Goal: Transaction & Acquisition: Purchase product/service

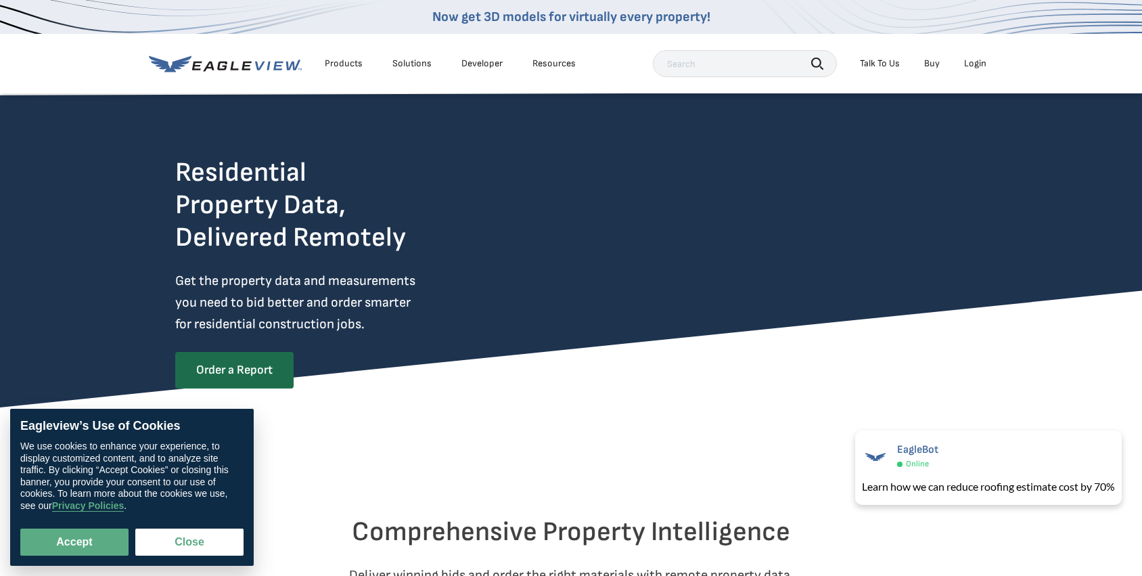
click at [974, 61] on div "Login" at bounding box center [975, 64] width 22 height 12
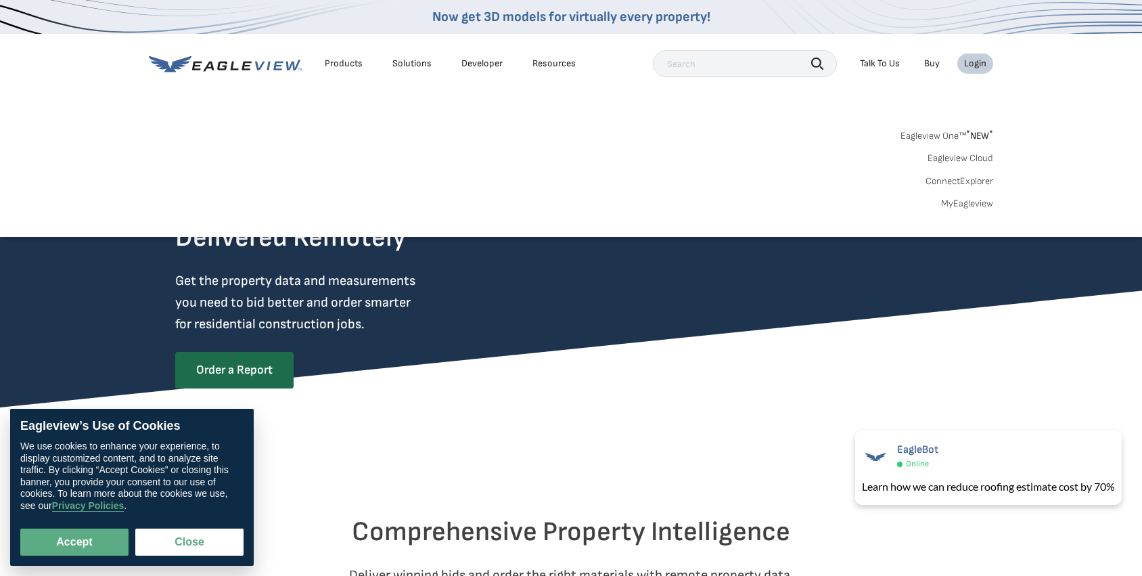
click at [974, 72] on li "Login" at bounding box center [975, 63] width 36 height 20
click at [973, 60] on div "Login" at bounding box center [975, 64] width 22 height 12
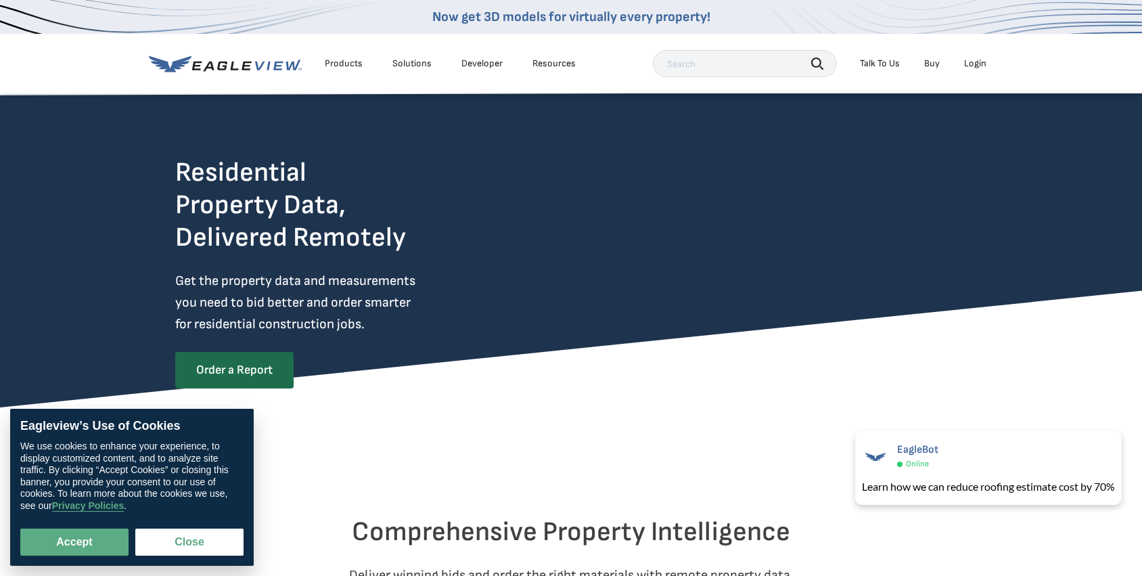
click at [973, 60] on div "Login" at bounding box center [975, 64] width 22 height 12
click at [973, 66] on div "Login" at bounding box center [975, 64] width 22 height 12
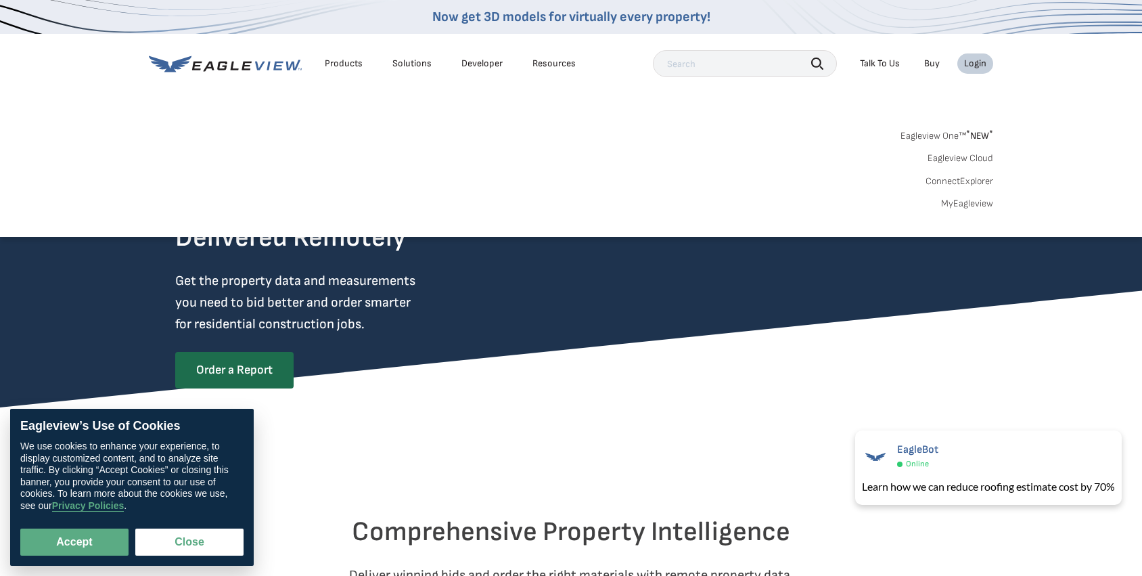
click at [964, 202] on link "MyEagleview" at bounding box center [967, 204] width 52 height 12
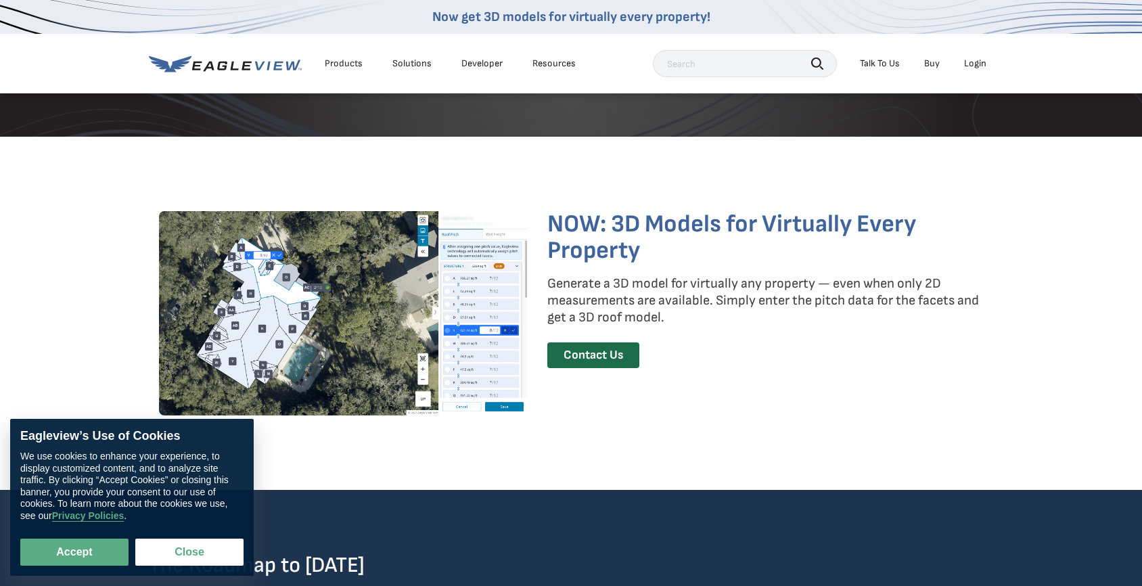
scroll to position [2030, 0]
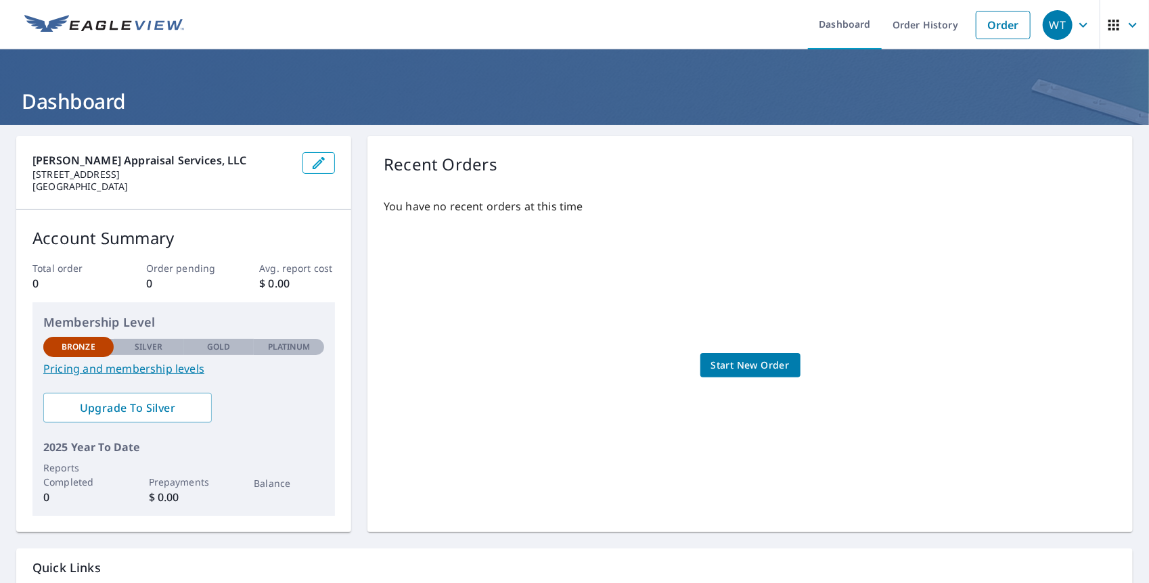
click at [1064, 278] on div "You have no recent orders at this time Start New Order" at bounding box center [750, 351] width 733 height 329
click at [933, 227] on div "You have no recent orders at this time Start New Order" at bounding box center [750, 351] width 733 height 329
click at [740, 364] on span "Start New Order" at bounding box center [750, 365] width 78 height 17
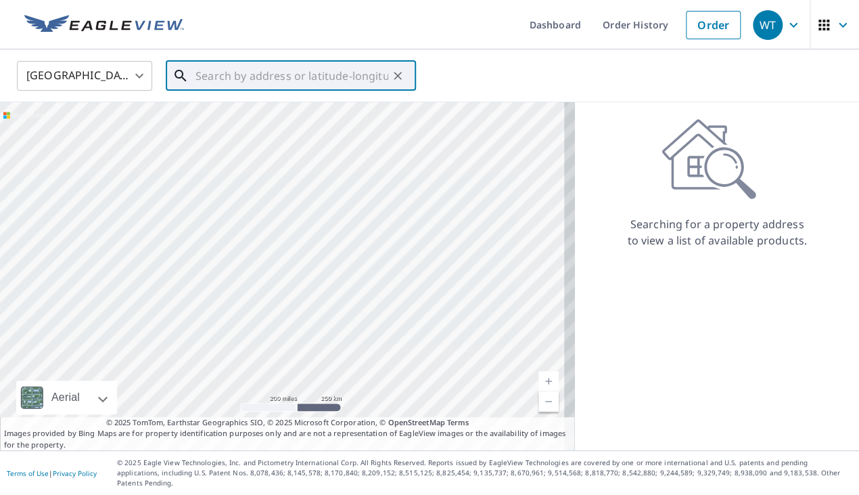
click at [215, 74] on input "text" at bounding box center [292, 76] width 193 height 38
paste input "331 Fox Crossing Lane, Prosper, TX 75078"
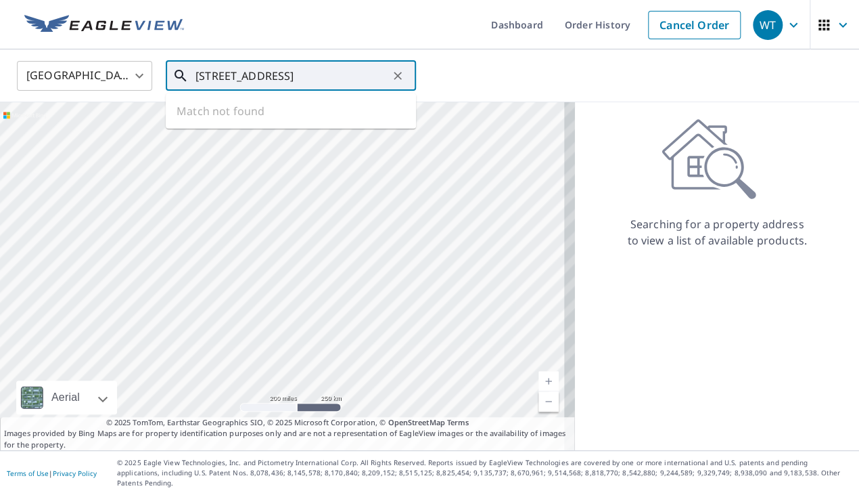
scroll to position [0, 20]
click at [263, 125] on p "Prosper, TX 75078" at bounding box center [299, 130] width 212 height 14
type input "331 Fox Crossing Ln Prosper, TX 75078"
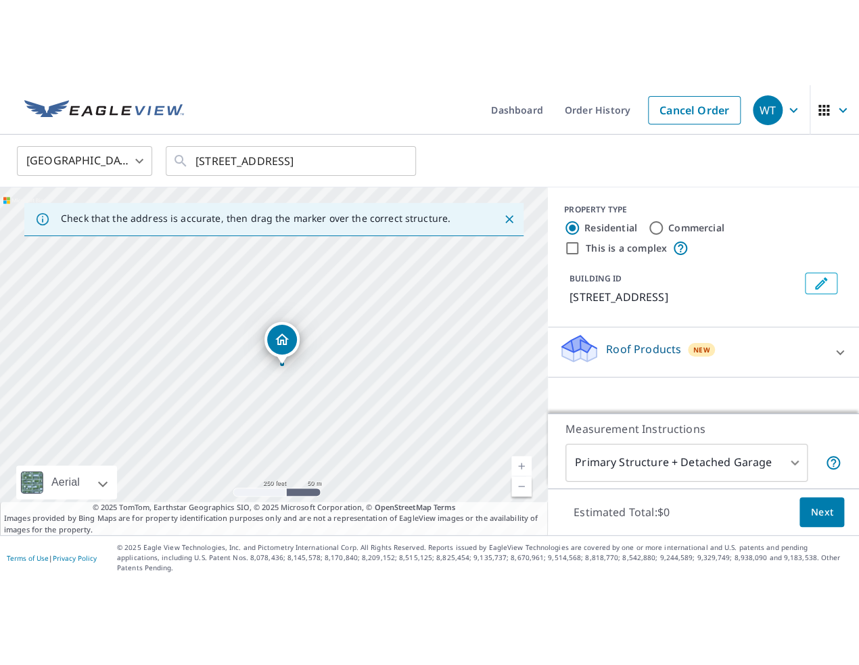
scroll to position [0, 0]
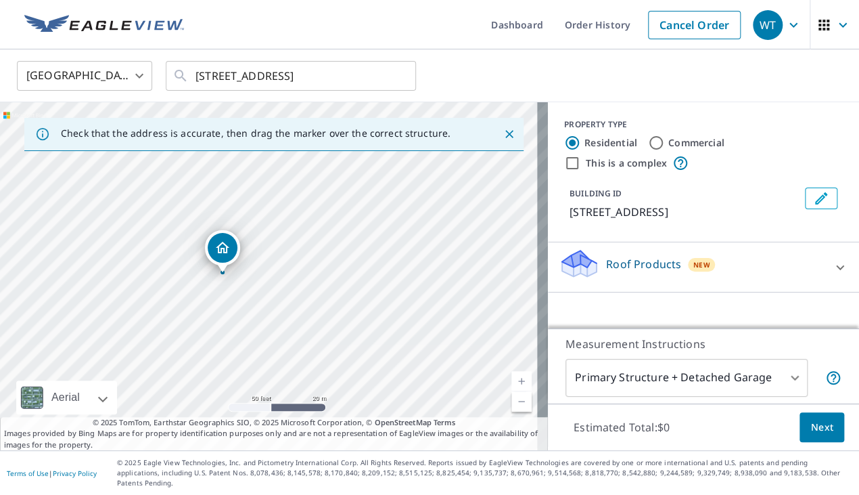
click at [749, 327] on div "PROPERTY TYPE Residential Commercial This is a complex BUILDING ID 331 Fox Cros…" at bounding box center [703, 215] width 311 height 226
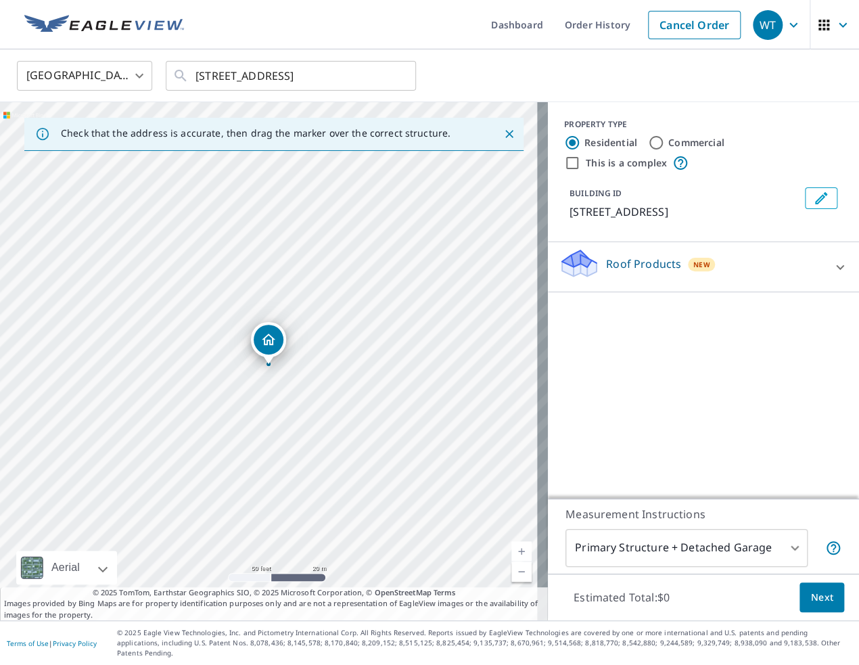
click at [832, 265] on icon at bounding box center [840, 267] width 16 height 16
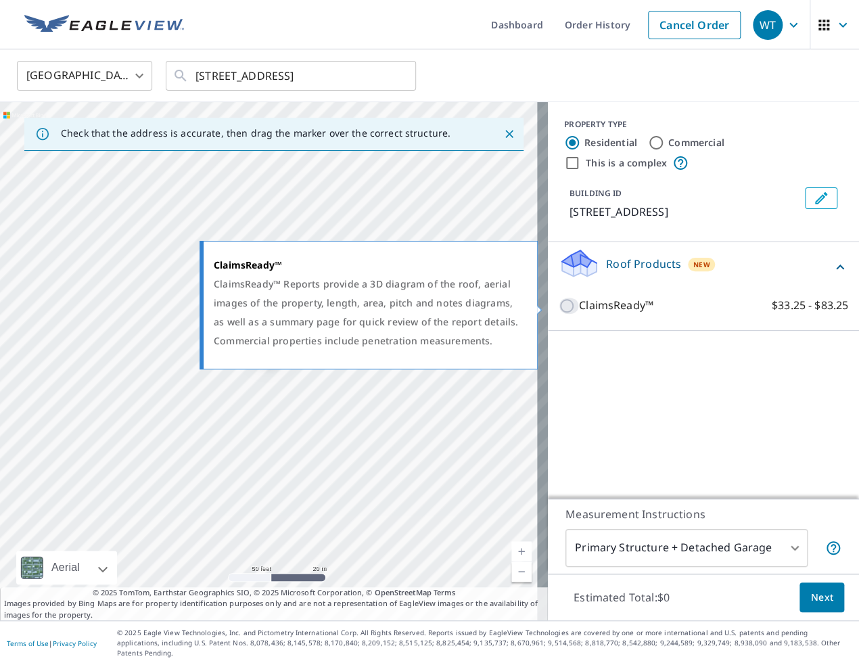
click at [559, 309] on input "ClaimsReady™ $33.25 - $83.25" at bounding box center [569, 306] width 20 height 16
checkbox input "true"
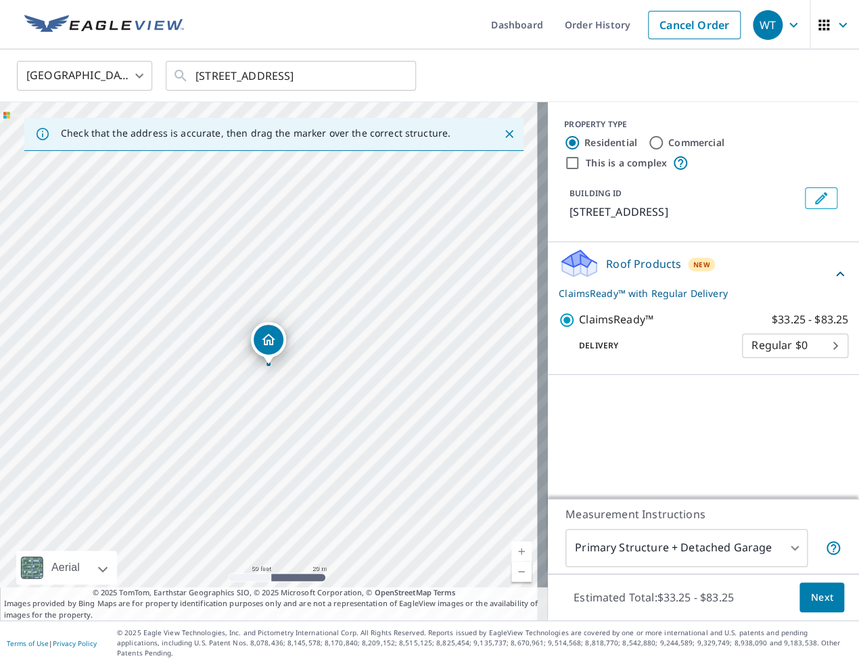
click at [803, 346] on body "WT WT Dashboard Order History Cancel Order WT United States US ​ 331 Fox Crossi…" at bounding box center [429, 332] width 859 height 665
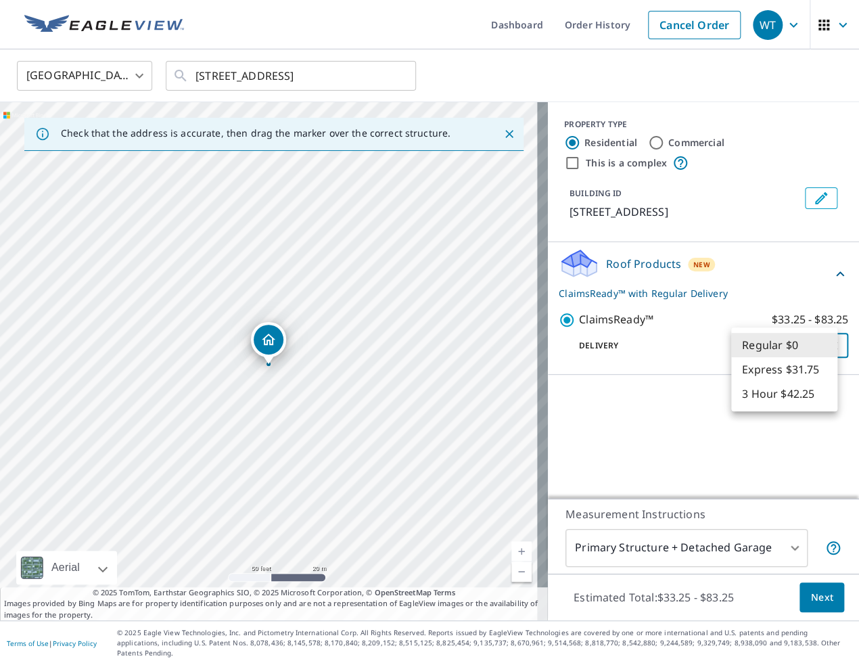
click at [709, 327] on div at bounding box center [429, 332] width 859 height 665
click at [740, 337] on body "WT WT Dashboard Order History Cancel Order WT United States US ​ 331 Fox Crossi…" at bounding box center [429, 332] width 859 height 665
click at [694, 332] on div at bounding box center [429, 332] width 859 height 665
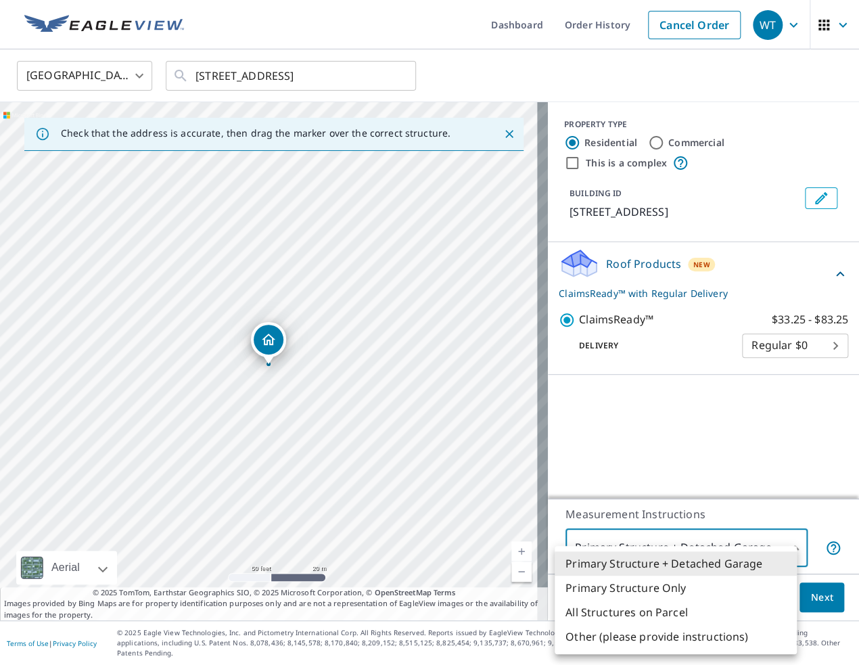
click at [776, 558] on body "WT WT Dashboard Order History Cancel Order WT United States US ​ 331 Fox Crossi…" at bounding box center [429, 332] width 859 height 665
click at [715, 583] on li "Primary Structure Only" at bounding box center [676, 588] width 242 height 24
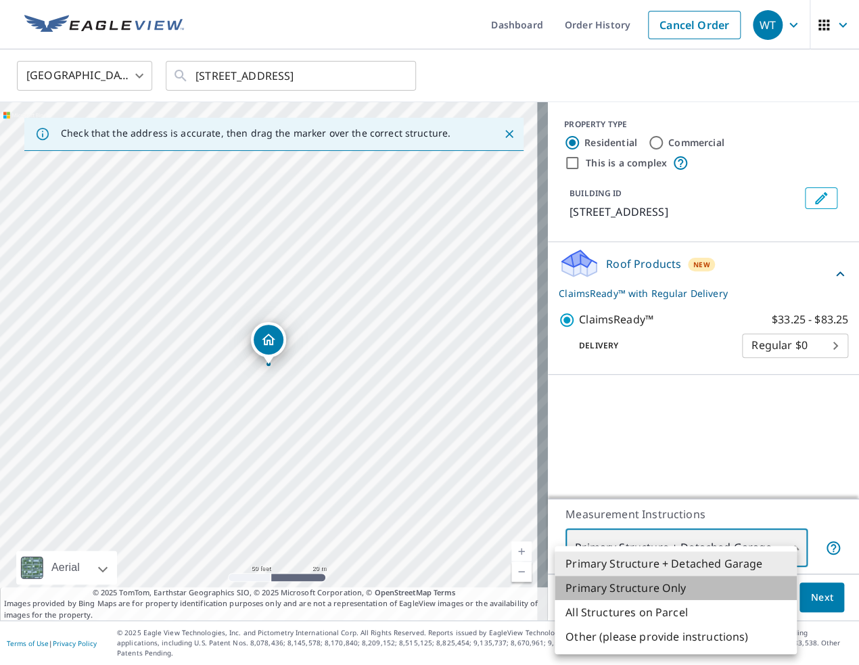
type input "2"
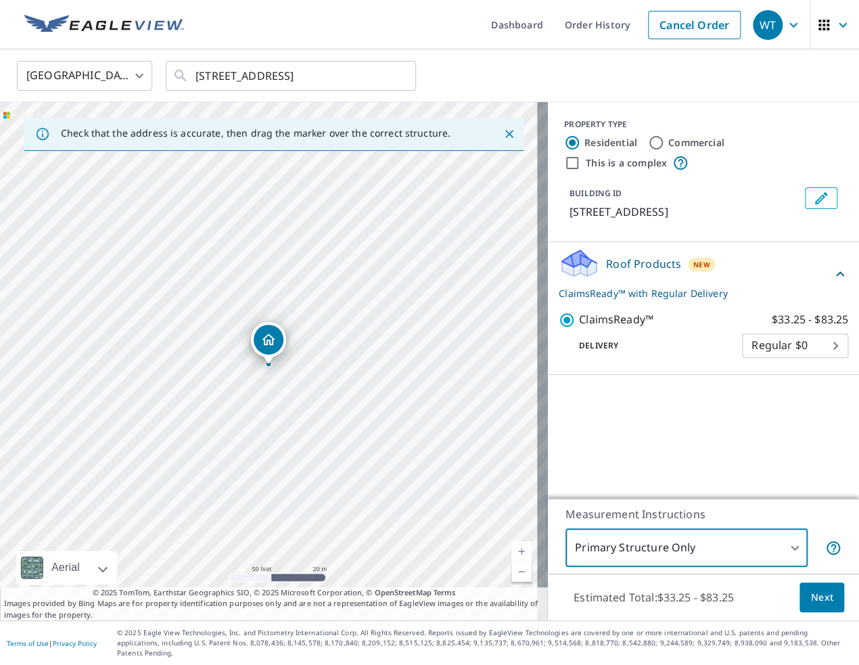
click at [815, 583] on span "Next" at bounding box center [822, 597] width 23 height 17
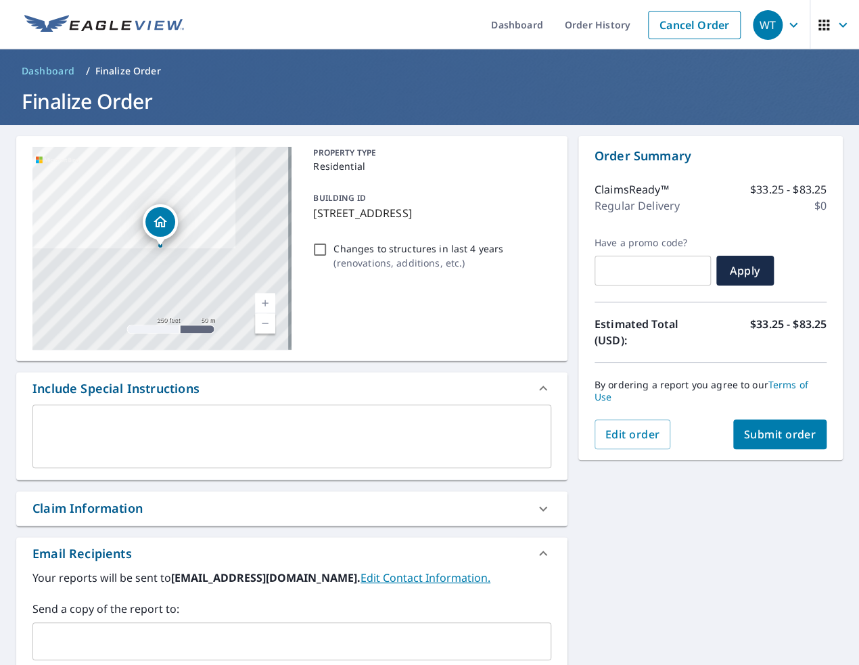
click at [769, 440] on span "Submit order" at bounding box center [780, 434] width 72 height 15
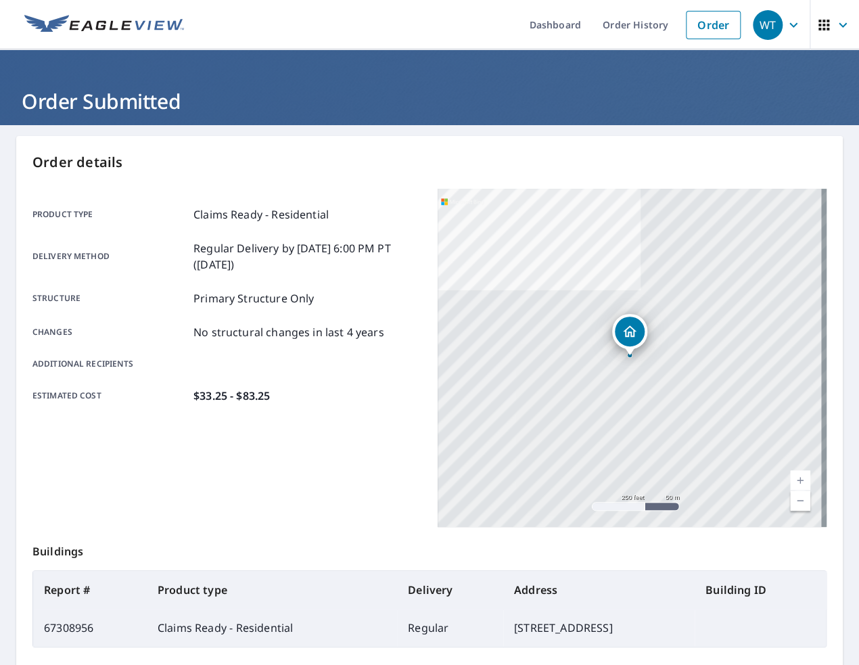
scroll to position [130, 0]
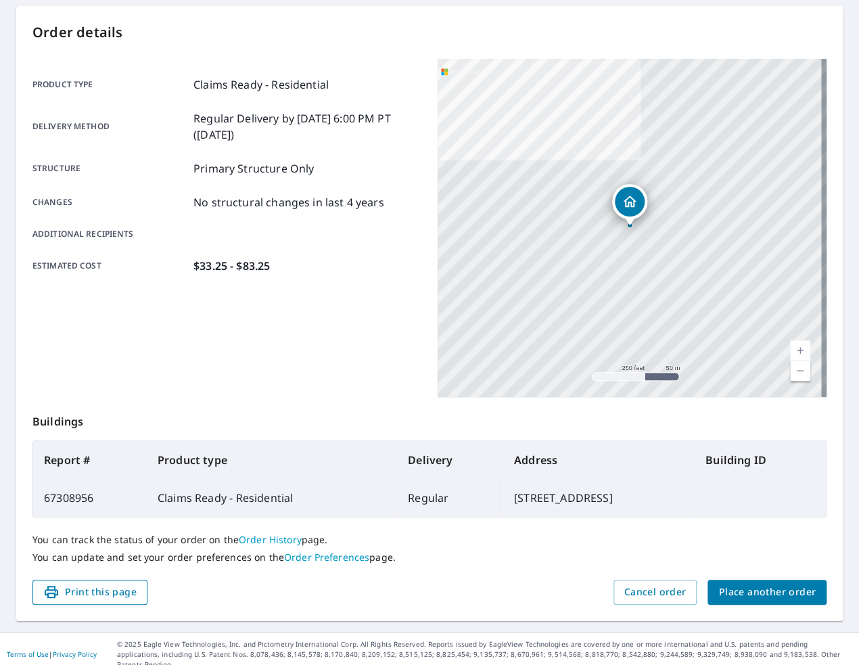
click at [108, 583] on span "Print this page" at bounding box center [89, 592] width 93 height 17
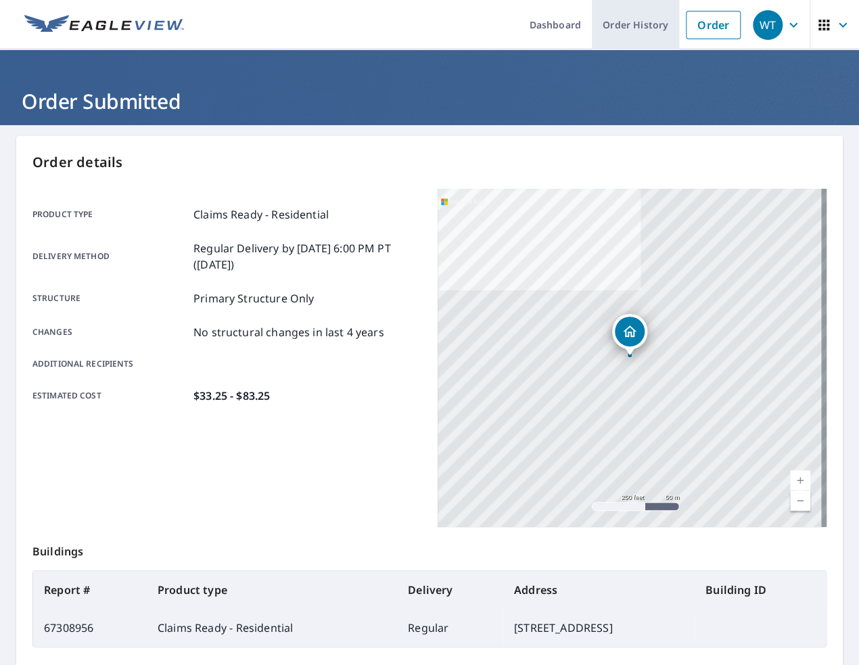
click at [633, 29] on link "Order History" at bounding box center [635, 24] width 87 height 49
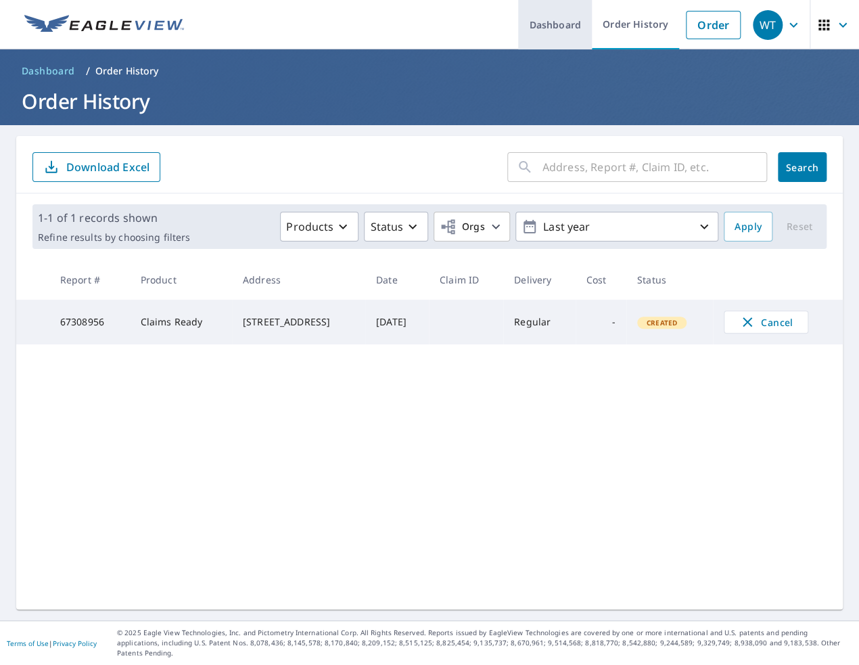
click at [549, 25] on link "Dashboard" at bounding box center [555, 24] width 74 height 49
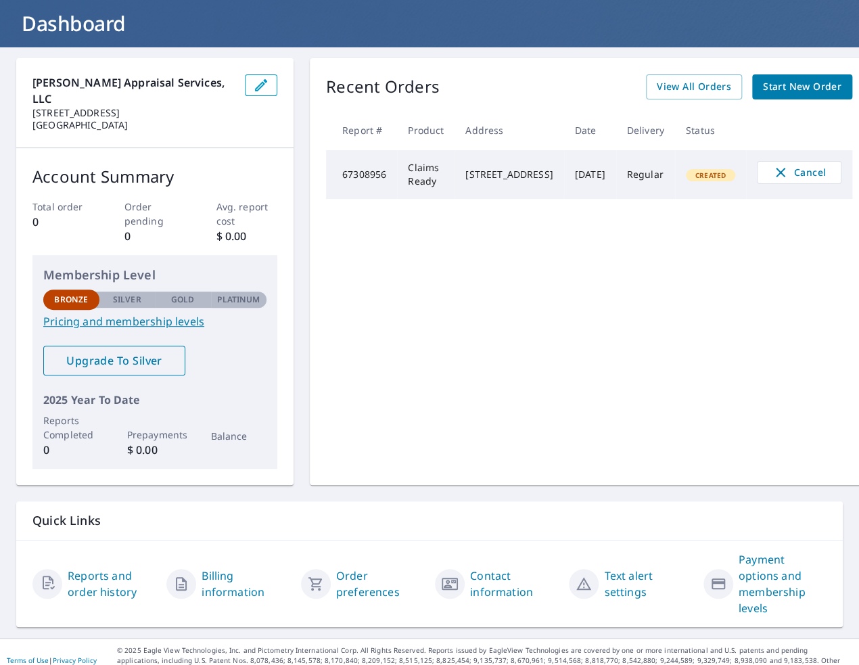
scroll to position [78, 0]
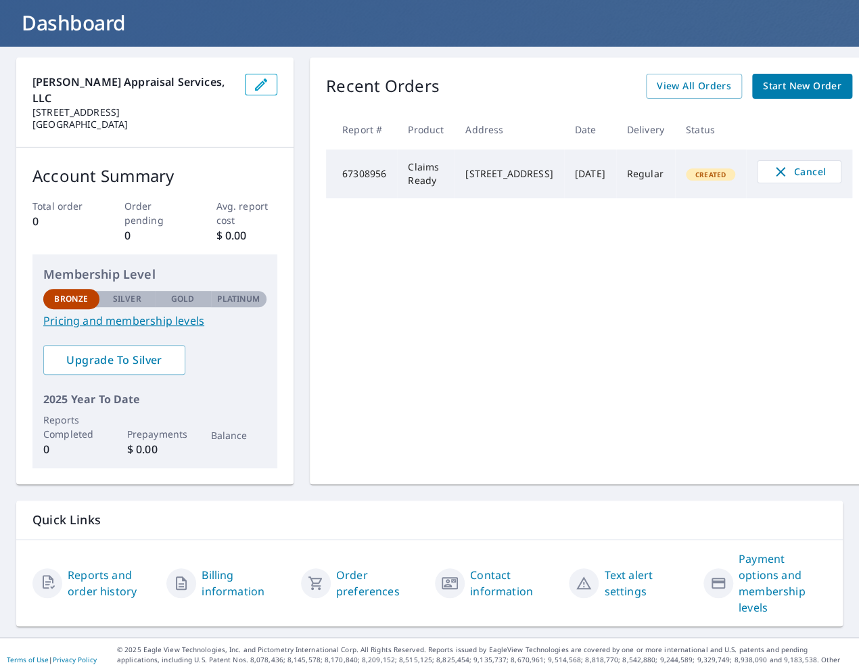
click at [120, 313] on link "Pricing and membership levels" at bounding box center [154, 321] width 223 height 16
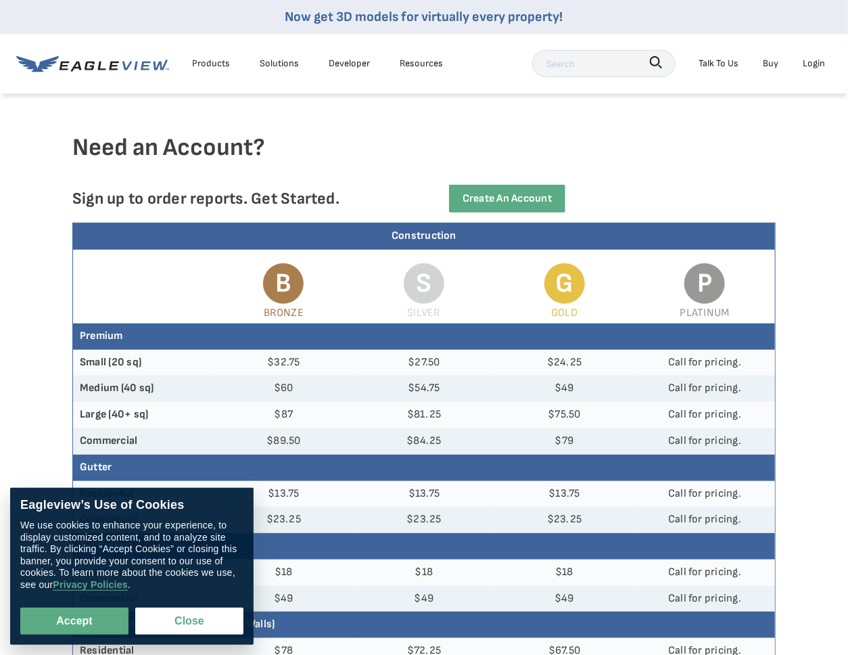
scroll to position [271, 0]
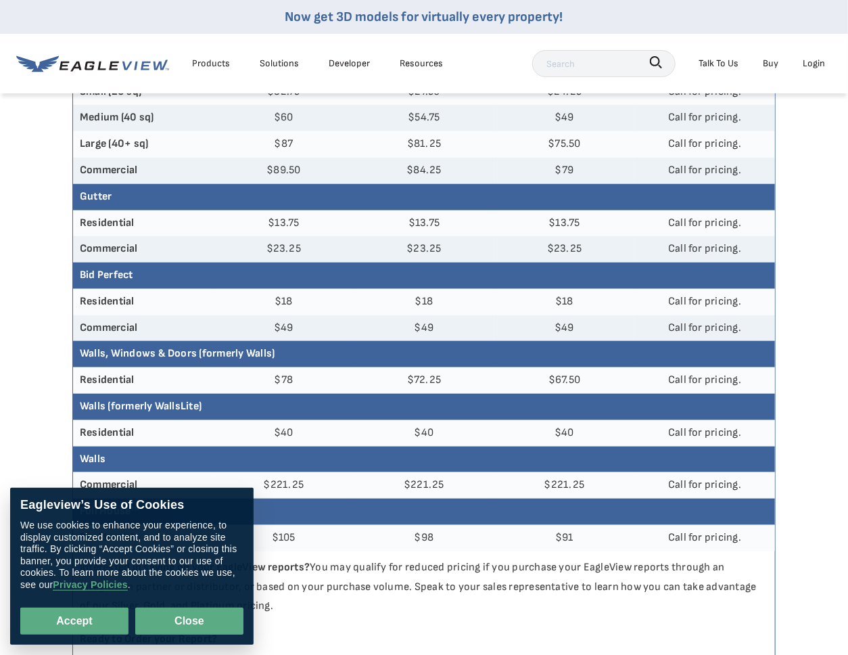
click at [214, 625] on button "Close" at bounding box center [189, 621] width 108 height 27
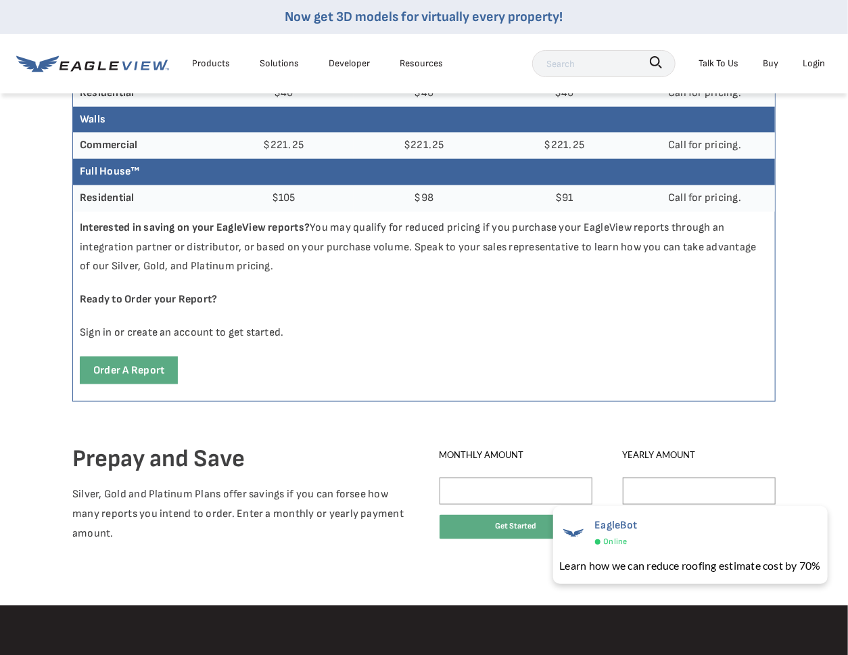
scroll to position [541, 0]
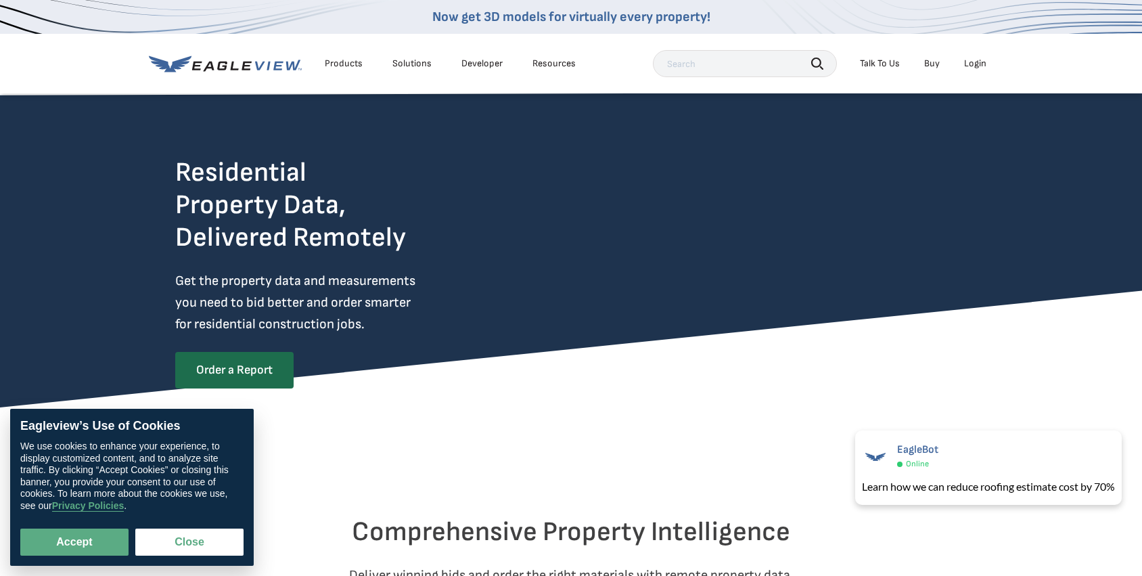
click at [975, 66] on div "Login" at bounding box center [975, 64] width 22 height 12
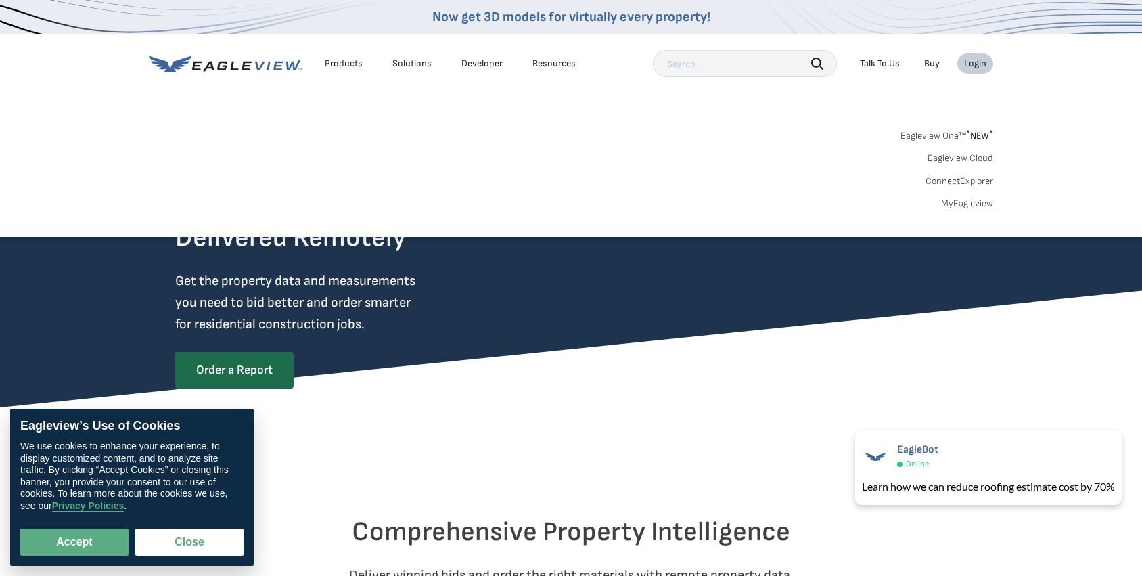
click at [967, 202] on link "MyEagleview" at bounding box center [967, 204] width 52 height 12
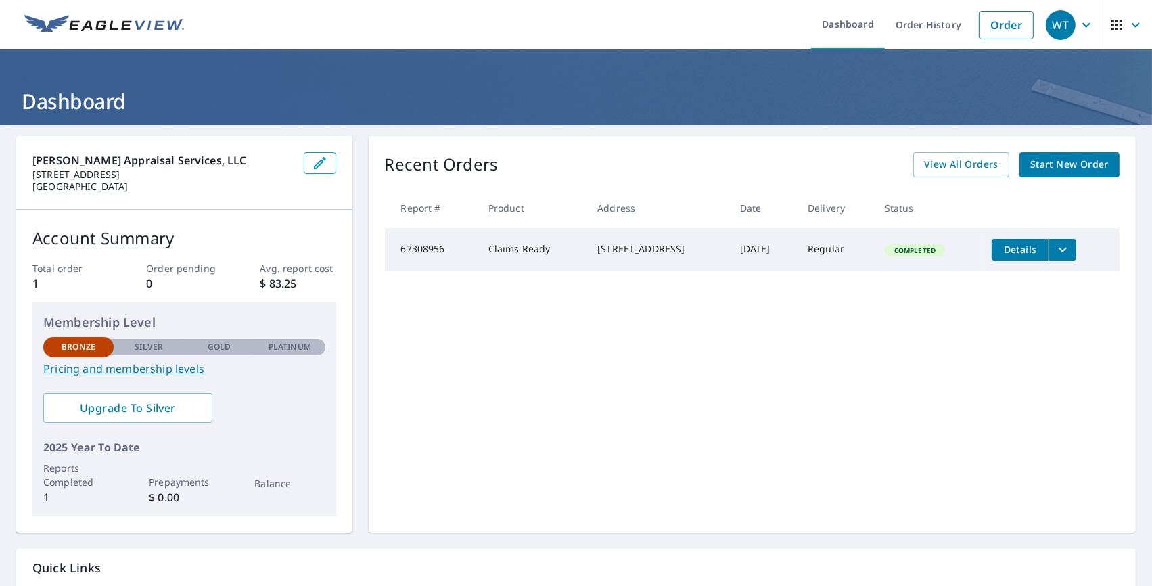
click at [1030, 250] on span "Details" at bounding box center [1020, 249] width 41 height 13
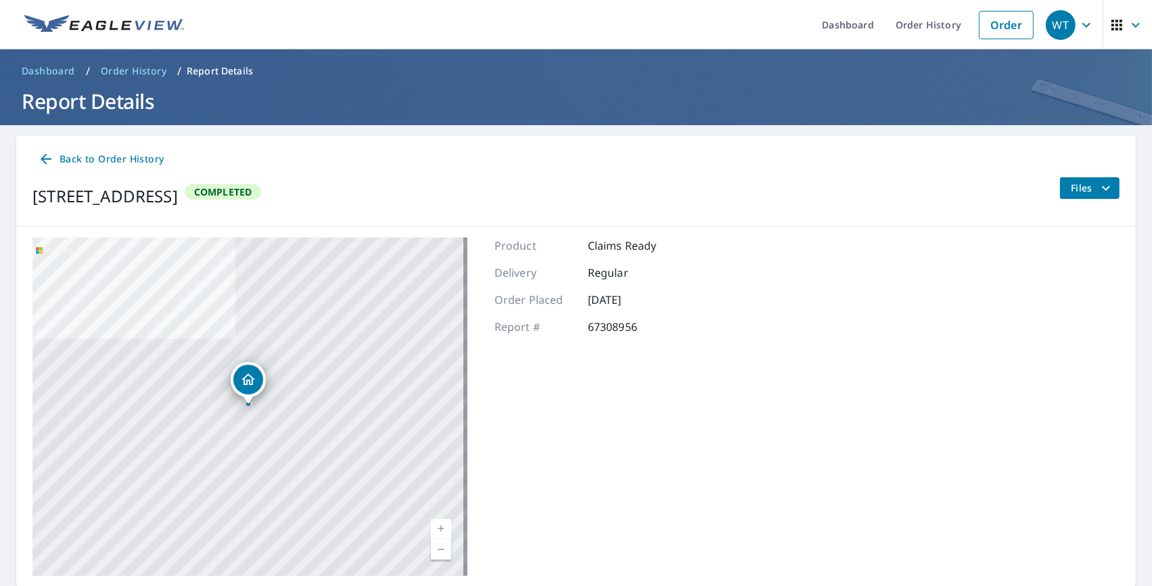
scroll to position [45, 0]
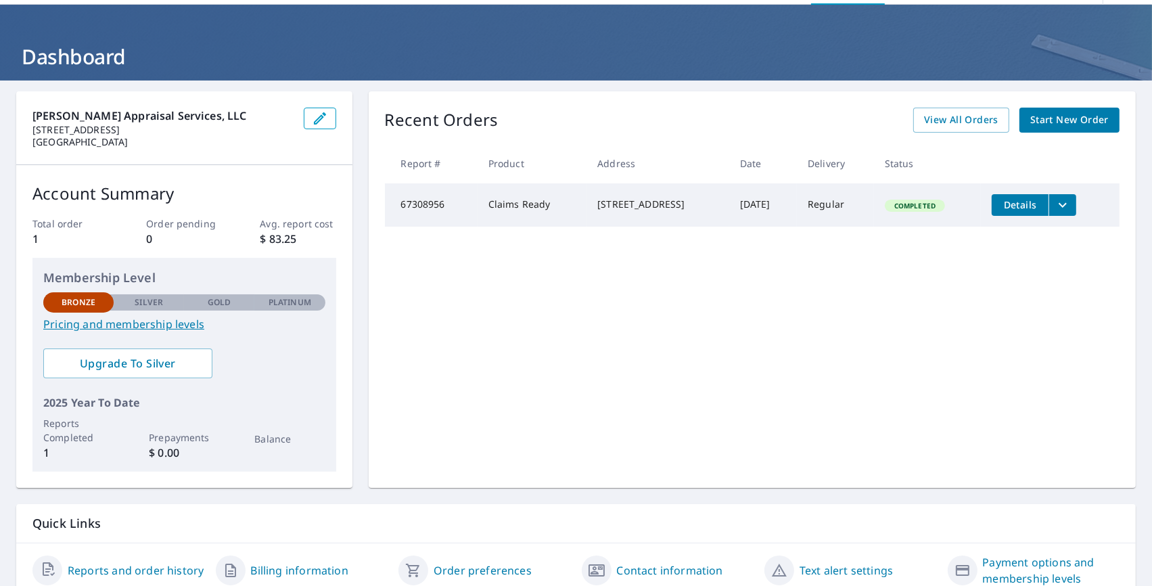
click at [1065, 202] on icon "filesDropdownBtn-67308956" at bounding box center [1063, 205] width 16 height 16
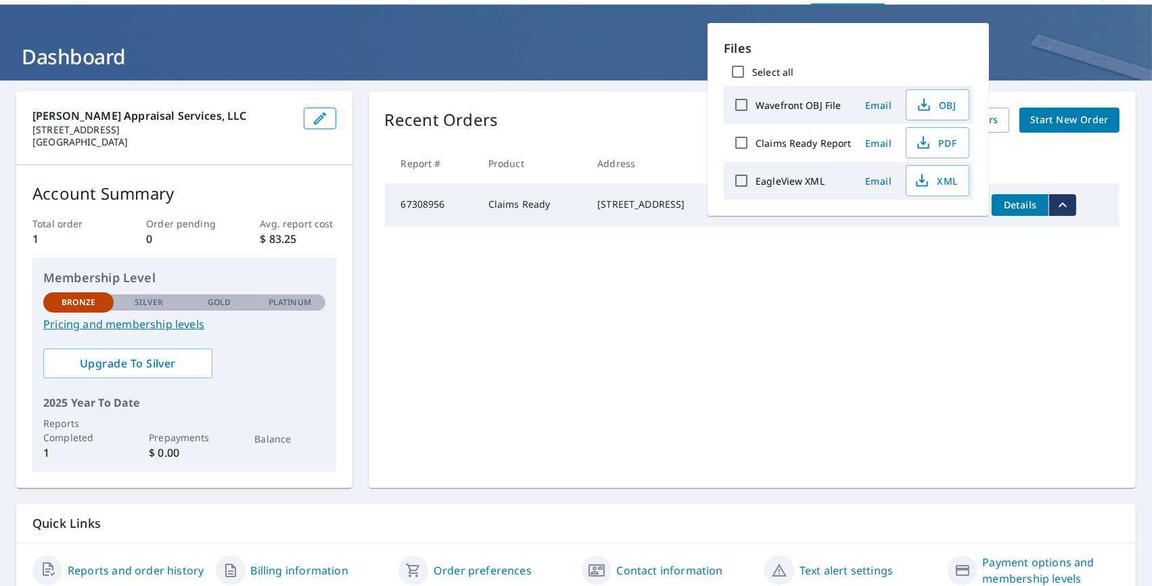
click at [809, 269] on div "Recent Orders View All Orders Start New Order Report # Product Address Date Del…" at bounding box center [753, 289] width 768 height 397
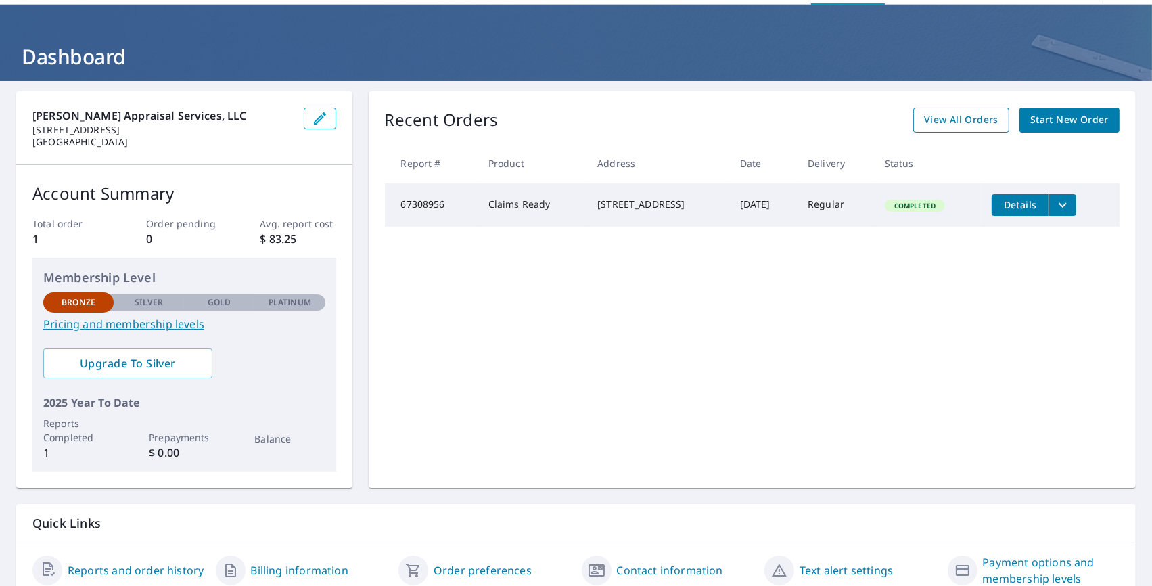
click at [961, 116] on span "View All Orders" at bounding box center [961, 120] width 74 height 17
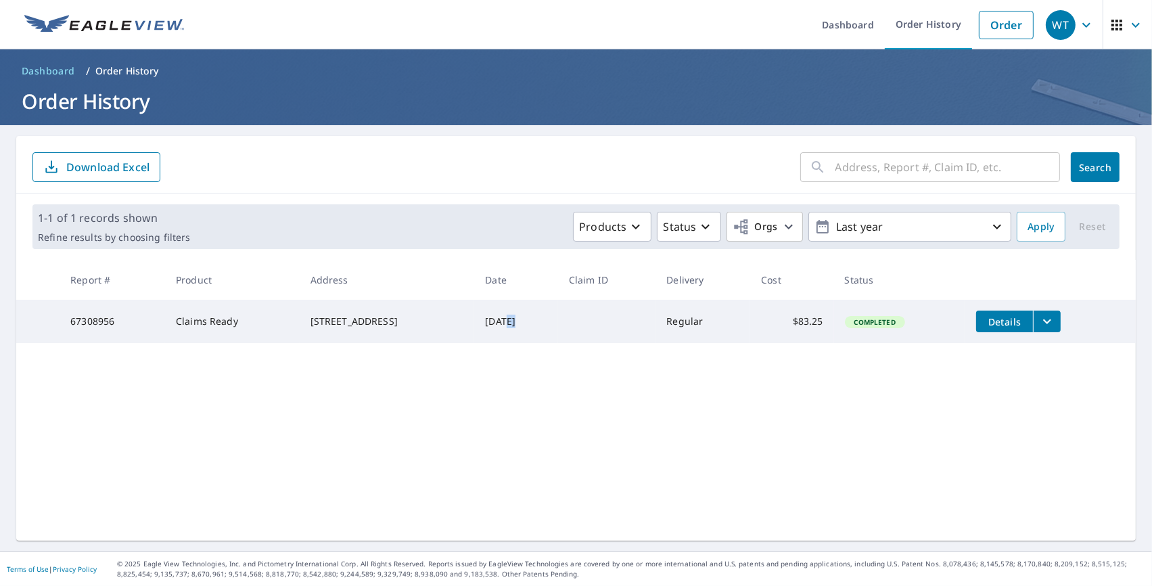
click at [487, 327] on td "Sep 06, 2025" at bounding box center [515, 321] width 83 height 43
click at [311, 328] on div "331 Fox Crossing Ln Prosper, TX 75078" at bounding box center [388, 322] width 154 height 14
click at [1081, 24] on icon "button" at bounding box center [1087, 25] width 16 height 16
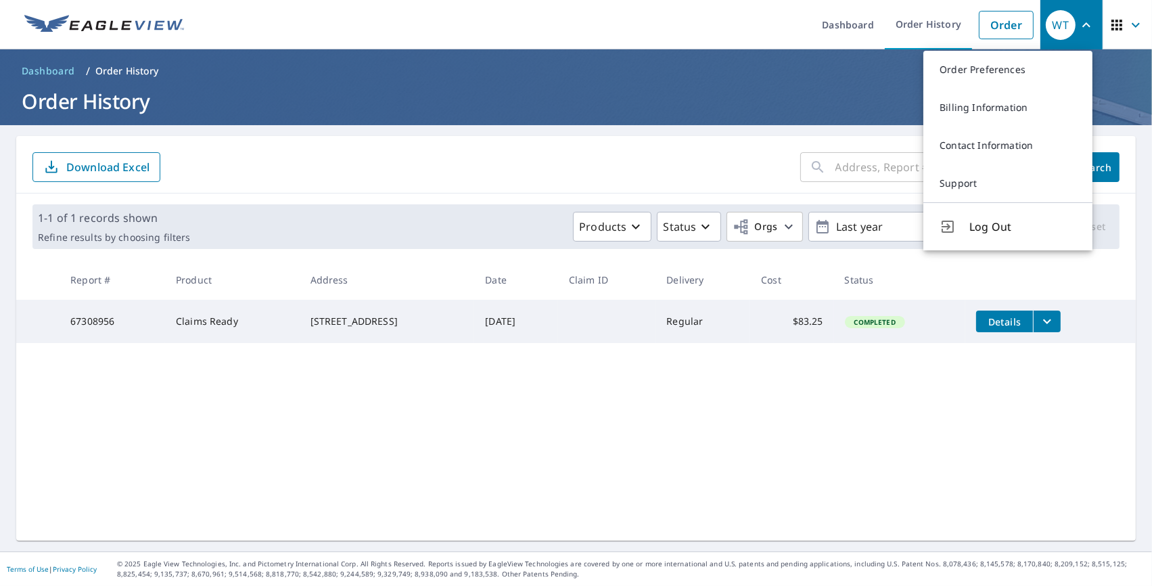
click at [620, 144] on div "​ Search Download Excel" at bounding box center [576, 165] width 1120 height 58
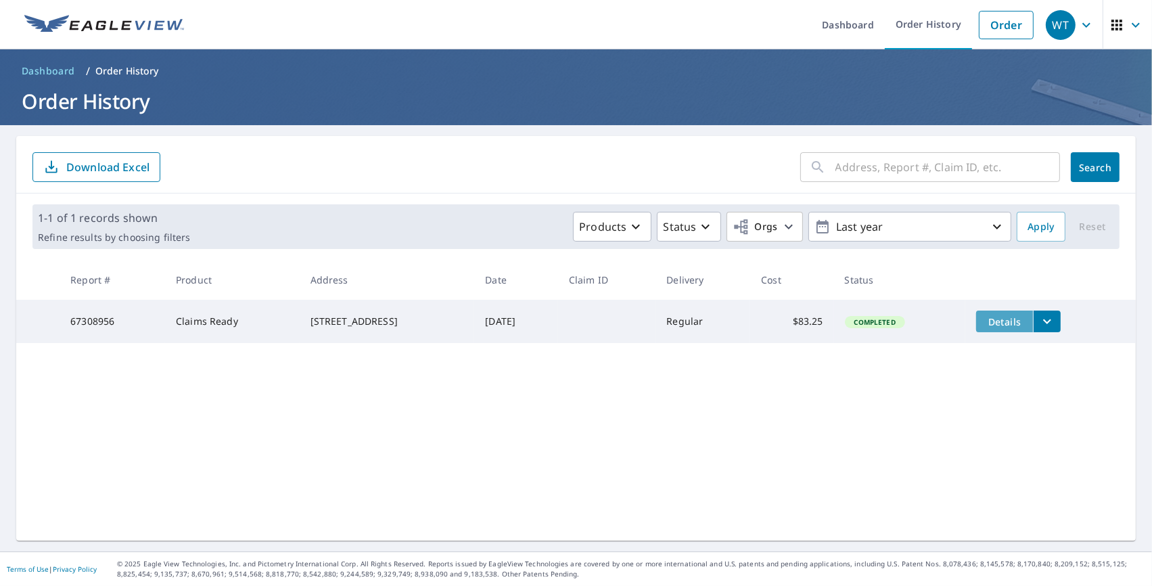
click at [994, 317] on span "Details" at bounding box center [1005, 321] width 41 height 13
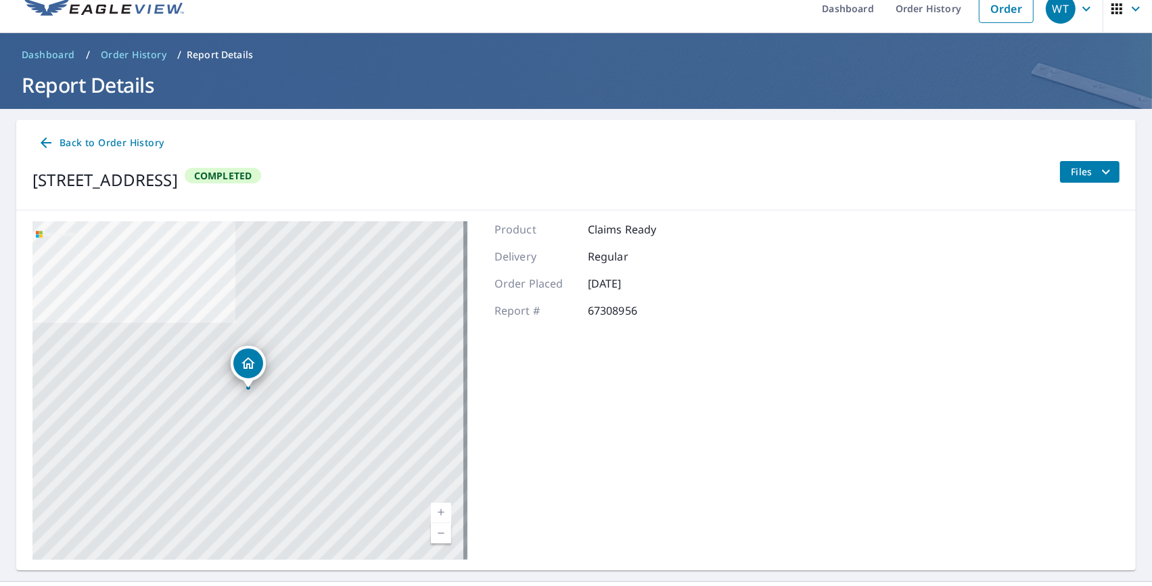
scroll to position [45, 0]
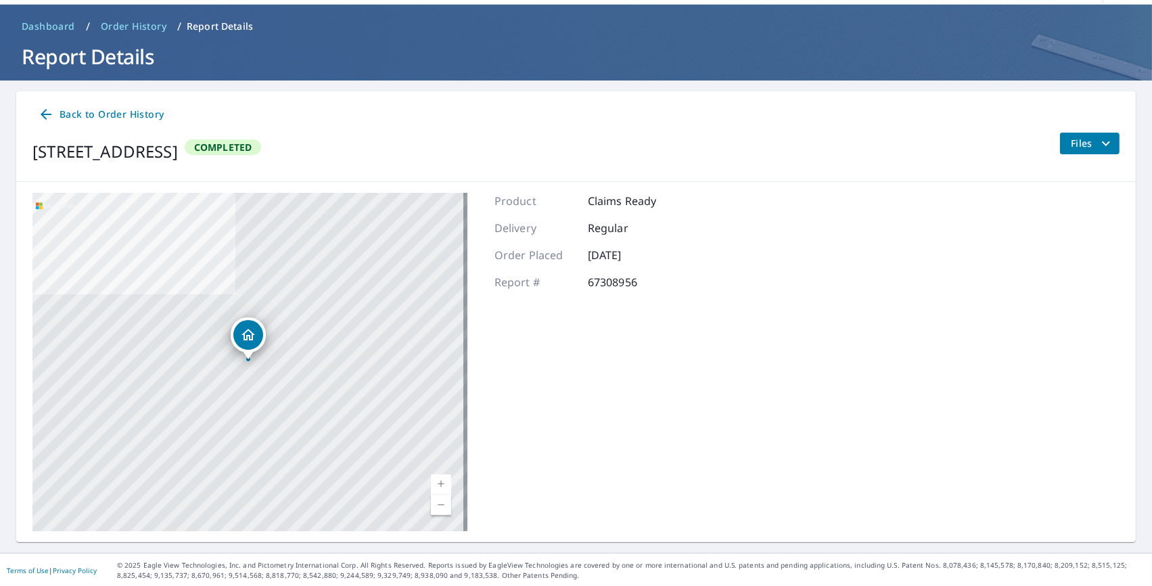
click at [1102, 142] on icon "filesDropdownBtn-67308956" at bounding box center [1106, 143] width 8 height 5
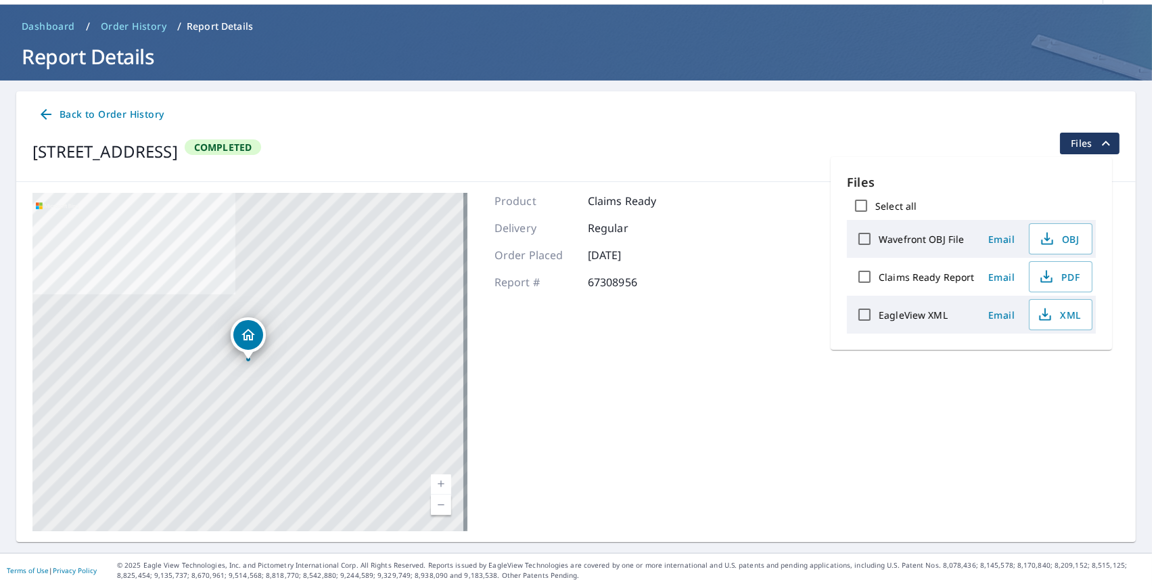
click at [886, 317] on label "EagleView XML" at bounding box center [913, 315] width 69 height 13
click at [879, 317] on input "EagleView XML" at bounding box center [865, 314] width 28 height 28
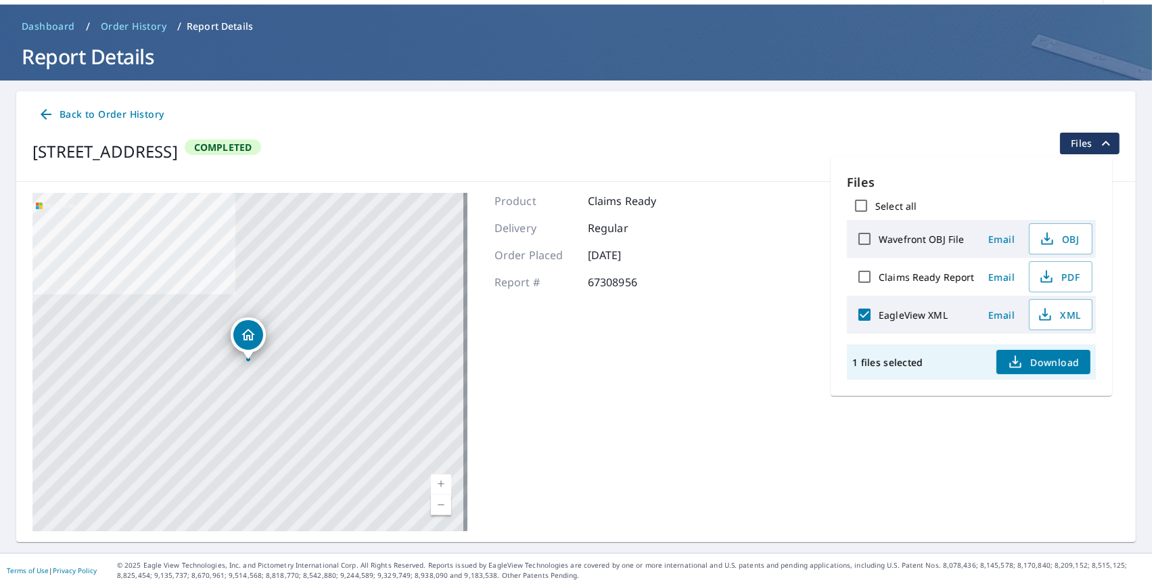
click at [909, 318] on label "EagleView XML" at bounding box center [913, 315] width 69 height 13
click at [879, 318] on input "EagleView XML" at bounding box center [865, 314] width 28 height 28
checkbox input "false"
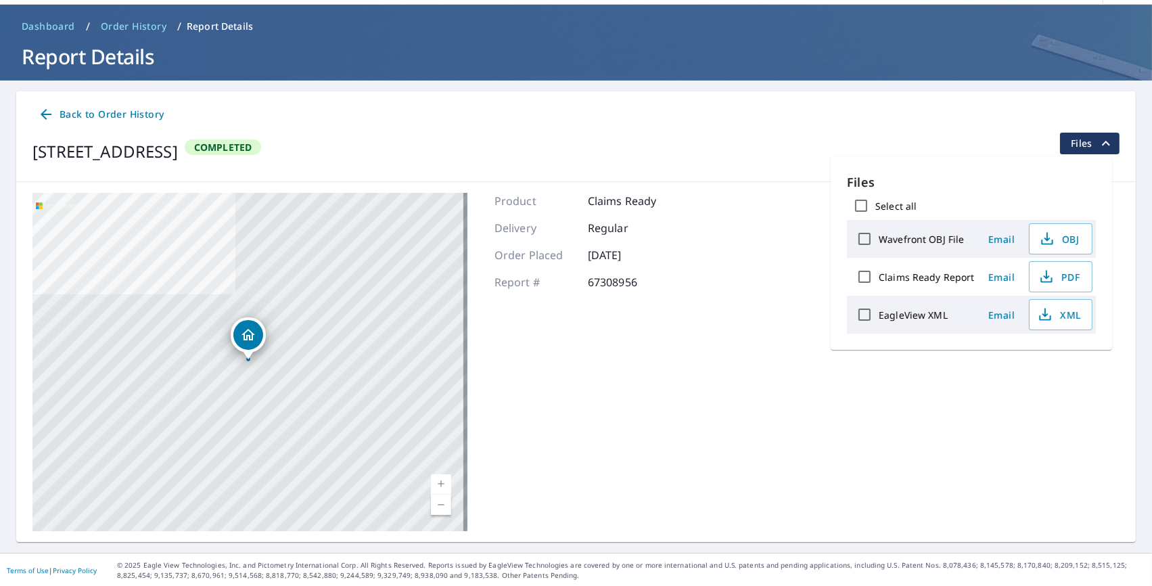
click at [1001, 314] on span "Email" at bounding box center [1002, 315] width 32 height 13
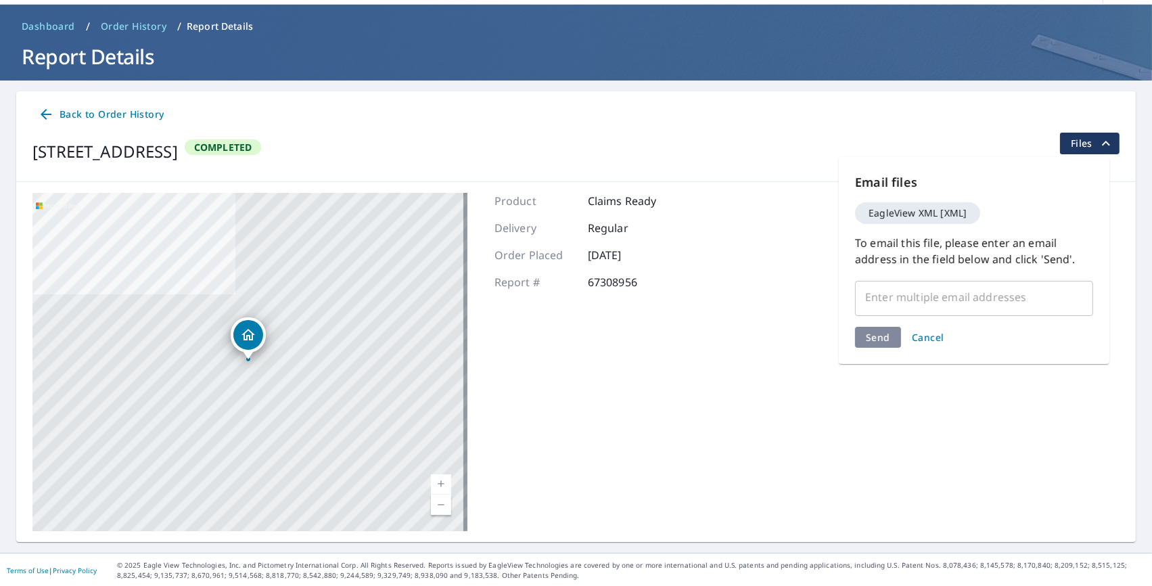
click at [926, 334] on span "Cancel" at bounding box center [928, 337] width 32 height 13
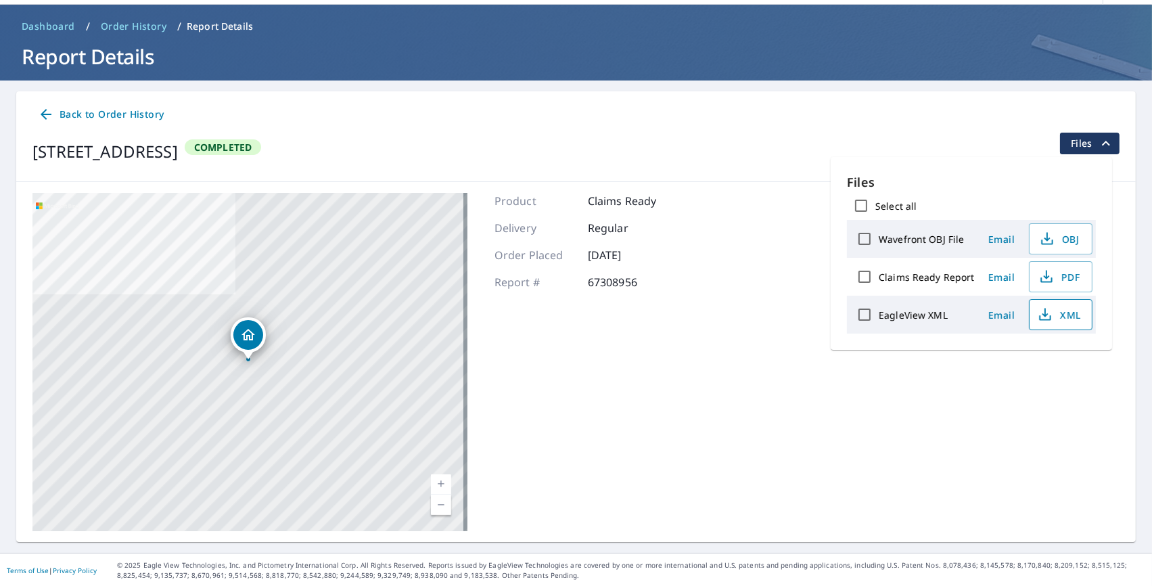
click at [1055, 319] on span "XML" at bounding box center [1059, 315] width 43 height 16
